Goal: Task Accomplishment & Management: Manage account settings

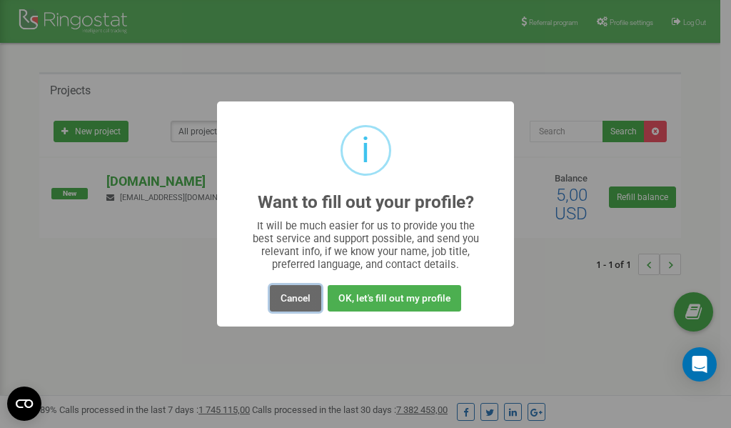
click at [301, 296] on button "Cancel" at bounding box center [295, 298] width 51 height 26
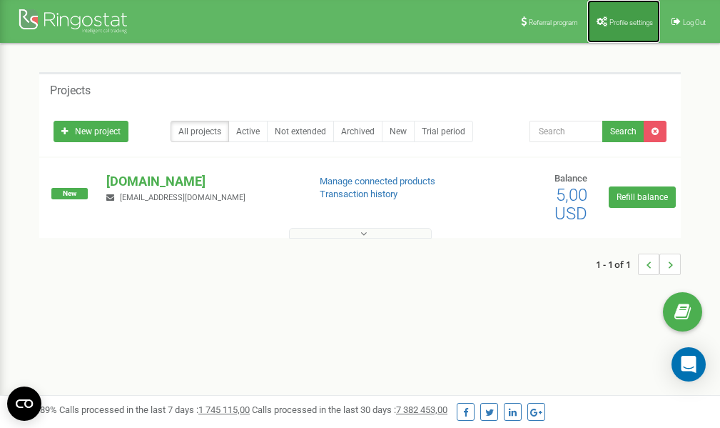
click at [613, 21] on span "Profile settings" at bounding box center [632, 23] width 44 height 8
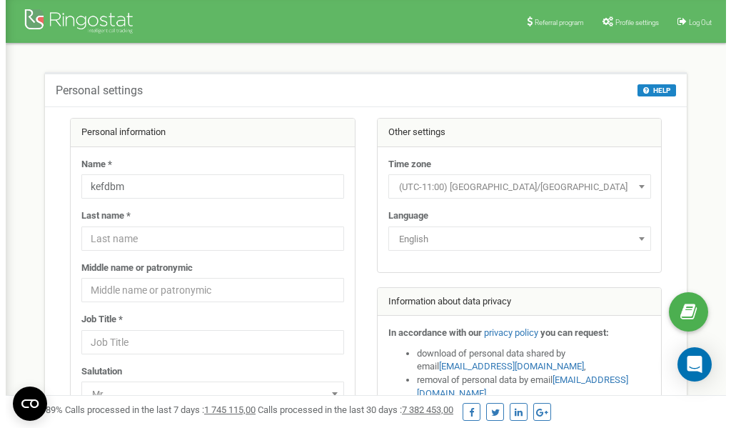
scroll to position [71, 0]
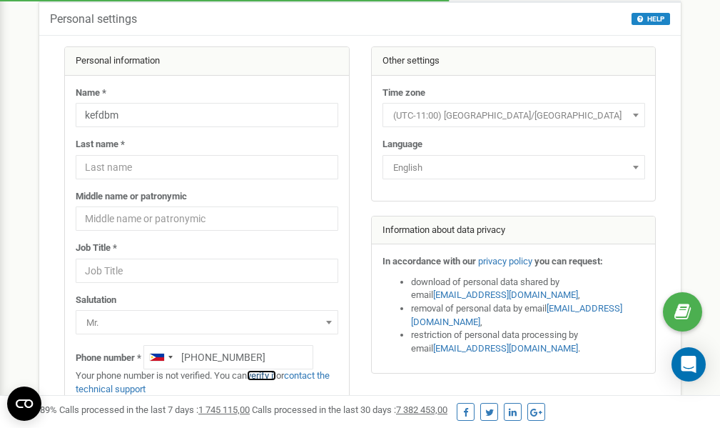
click at [268, 374] on link "verify it" at bounding box center [261, 375] width 29 height 11
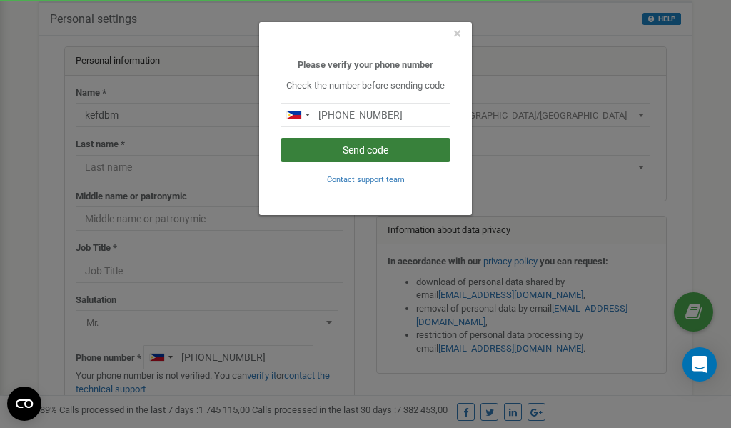
click at [363, 153] on button "Send code" at bounding box center [366, 150] width 170 height 24
